Goal: Task Accomplishment & Management: Manage account settings

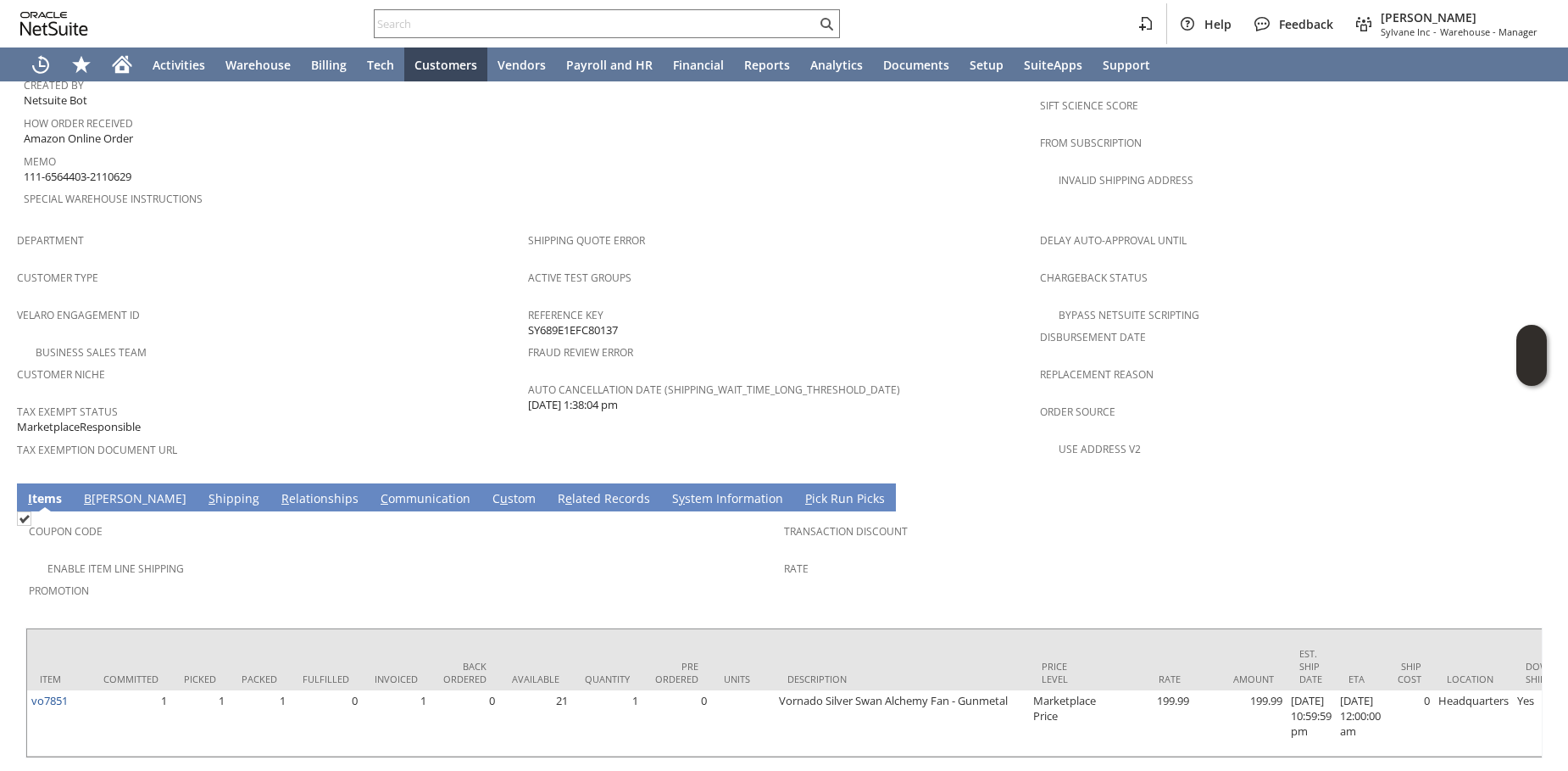
scroll to position [943, 0]
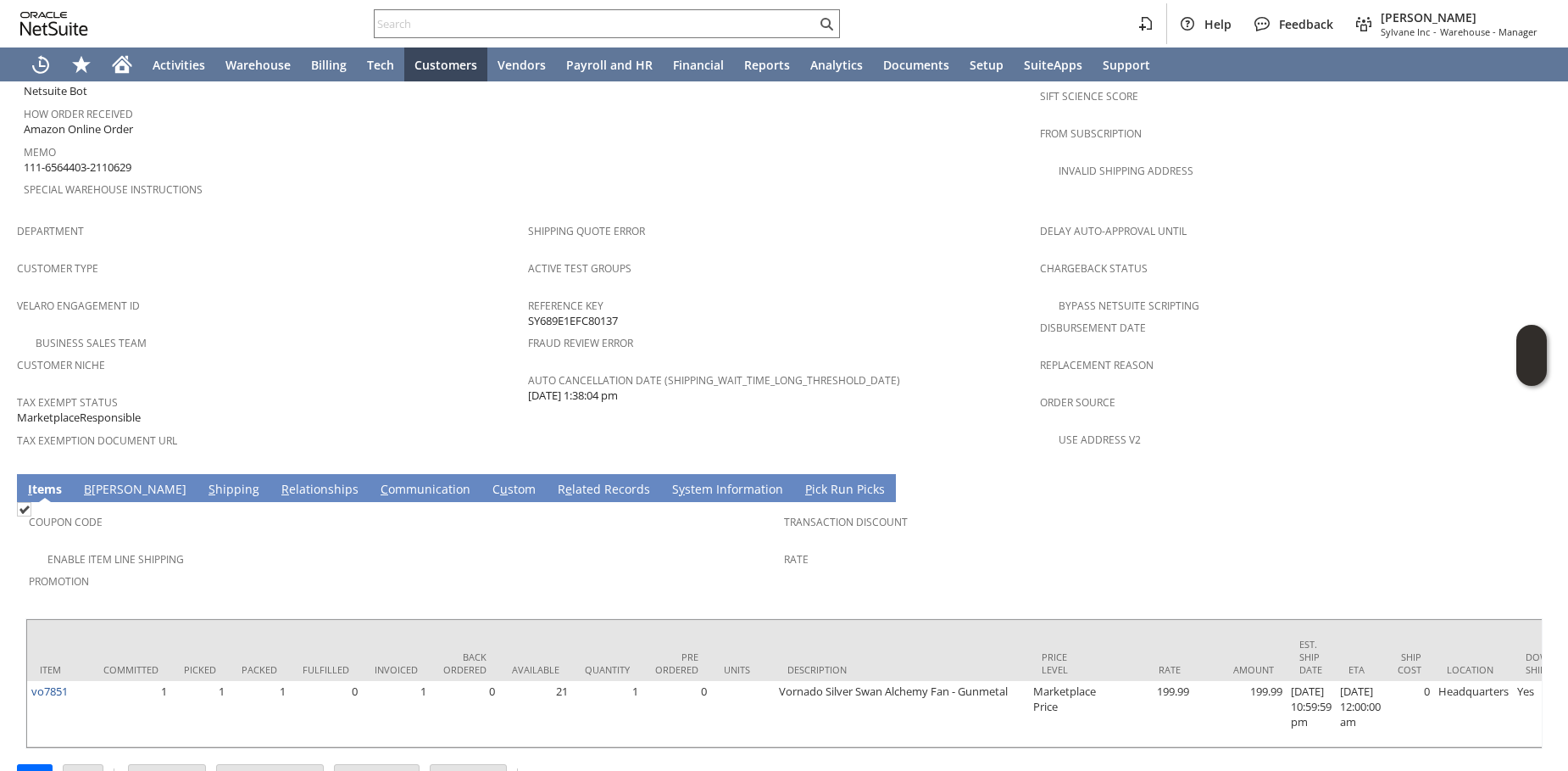
click at [554, 481] on link "R e lated Records" at bounding box center [604, 490] width 101 height 19
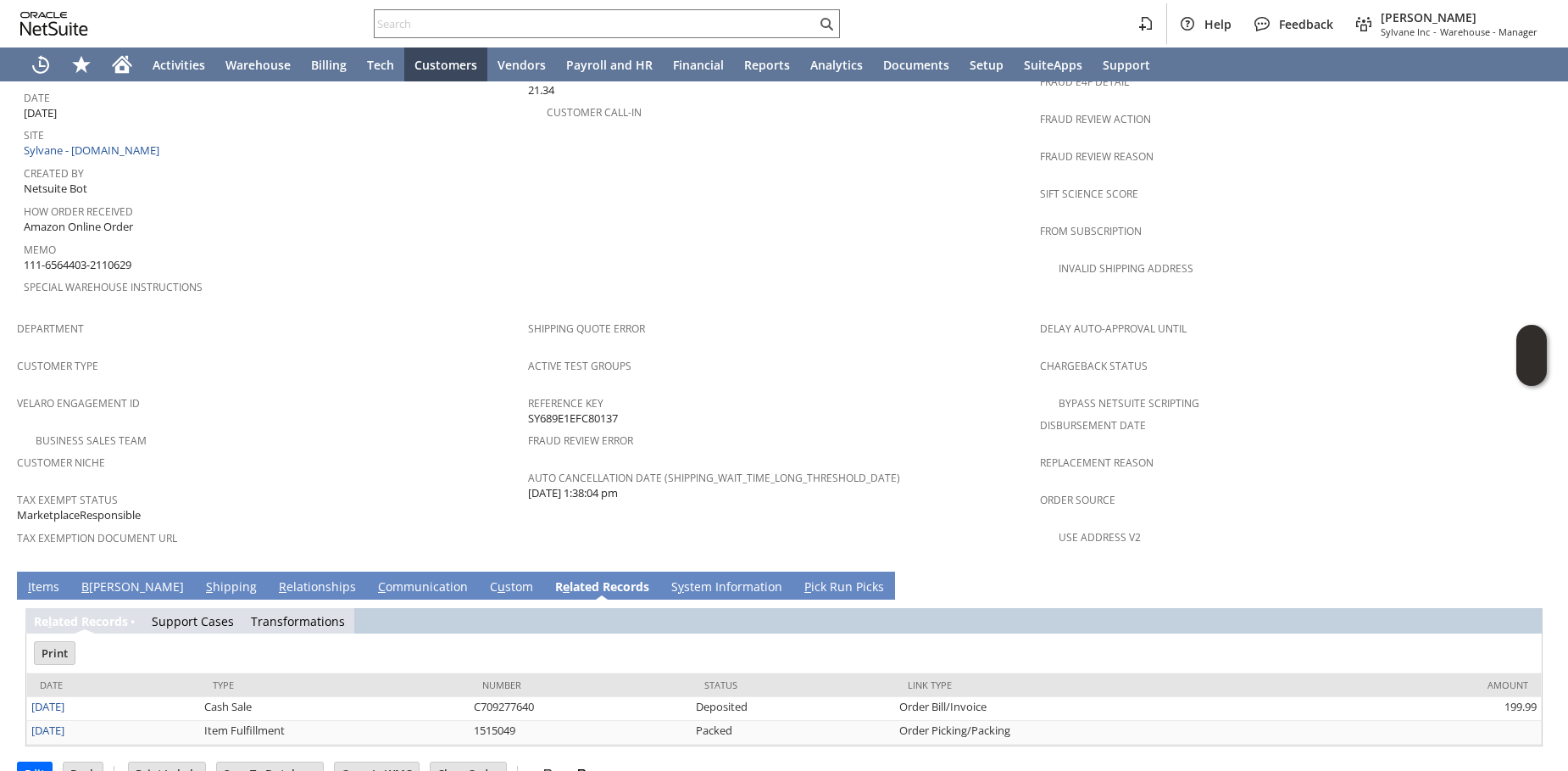
scroll to position [0, 0]
click at [48, 579] on link "I tems" at bounding box center [44, 588] width 40 height 19
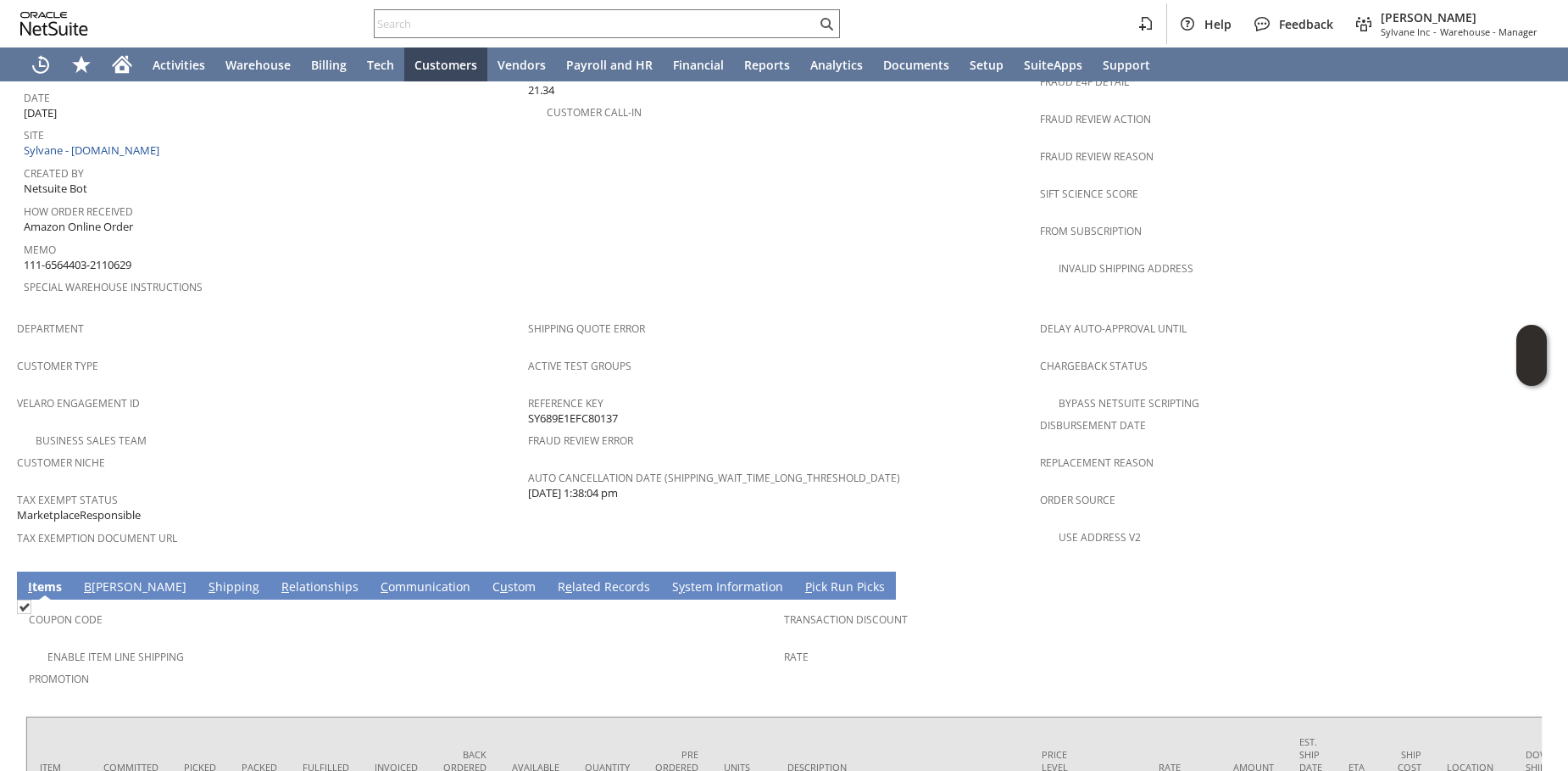
scroll to position [943, 0]
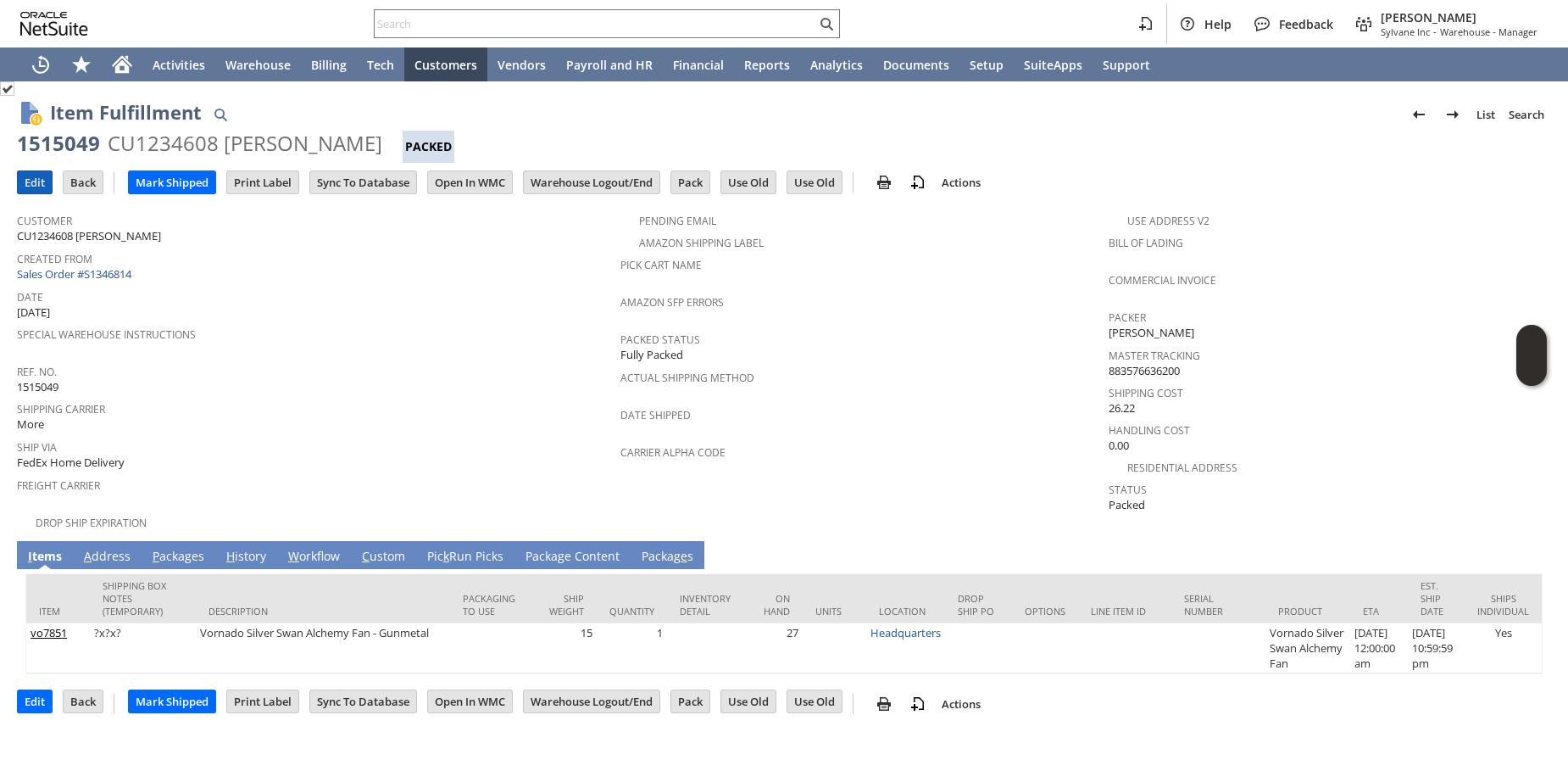
click at [23, 186] on input "Edit" at bounding box center [35, 182] width 34 height 22
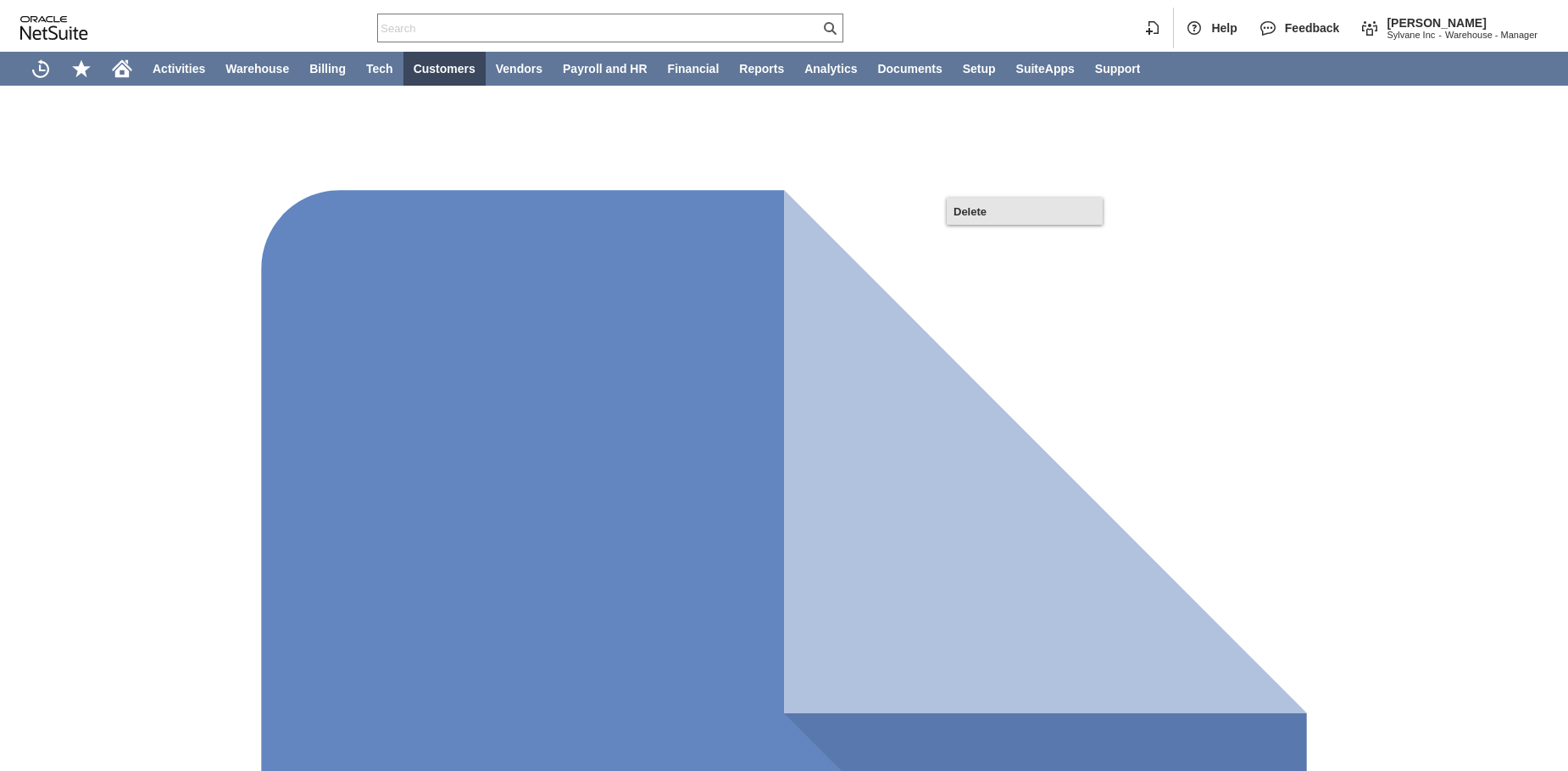
click at [971, 211] on span "Delete" at bounding box center [1025, 211] width 143 height 12
